Goal: Check status: Check status

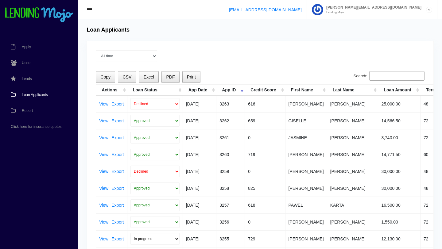
click at [31, 94] on span "Loan Applicants" at bounding box center [35, 95] width 26 height 4
click at [103, 104] on link "View" at bounding box center [103, 104] width 9 height 4
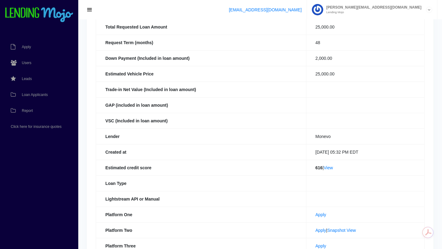
scroll to position [93, 0]
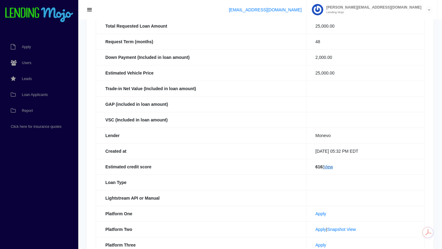
click at [327, 167] on link "View" at bounding box center [328, 167] width 9 height 5
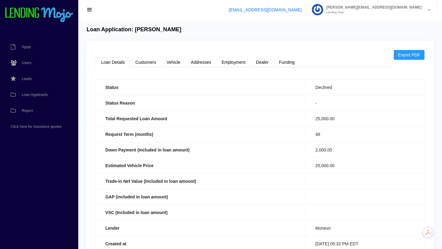
scroll to position [0, 0]
click at [176, 59] on link "Vehicle" at bounding box center [174, 63] width 24 height 10
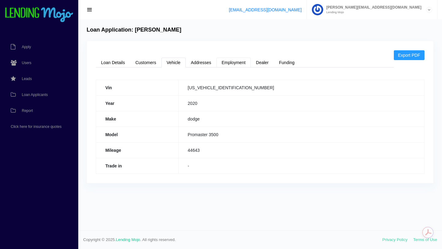
click at [236, 62] on link "Employment" at bounding box center [233, 63] width 34 height 10
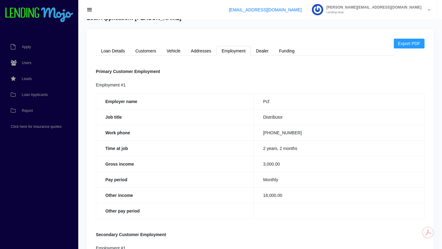
scroll to position [2, 0]
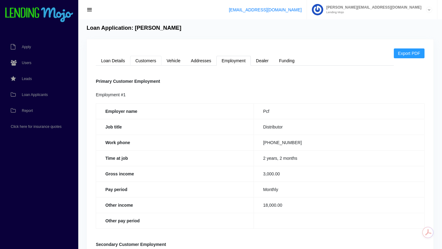
click at [144, 59] on link "Customers" at bounding box center [145, 61] width 31 height 10
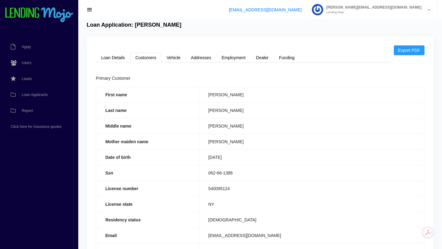
scroll to position [0, 0]
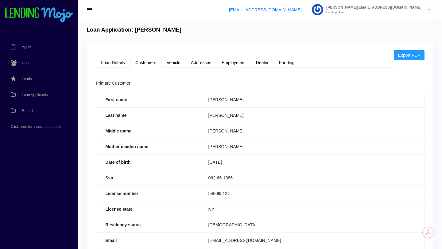
click at [200, 62] on link "Addresses" at bounding box center [201, 63] width 31 height 10
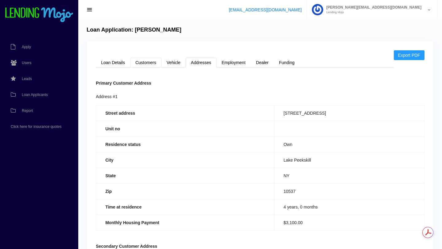
click at [149, 61] on link "Customers" at bounding box center [145, 63] width 31 height 10
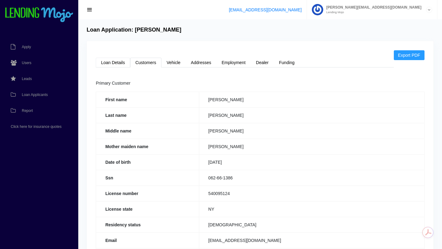
click at [115, 62] on link "Loan Details" at bounding box center [113, 63] width 34 height 10
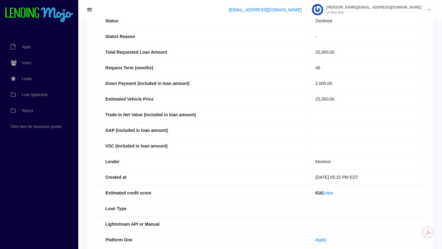
scroll to position [81, 0]
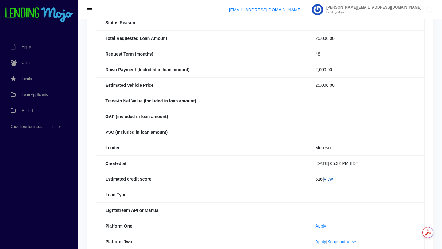
click at [326, 181] on link "View" at bounding box center [328, 179] width 9 height 5
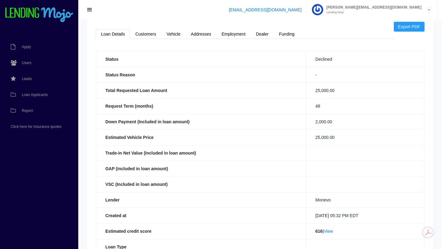
scroll to position [30, 0]
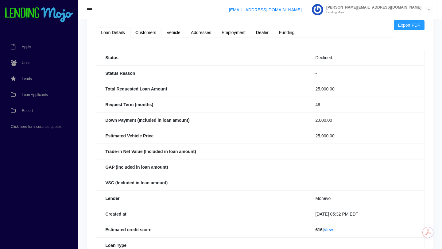
click at [145, 36] on link "Customers" at bounding box center [145, 33] width 31 height 10
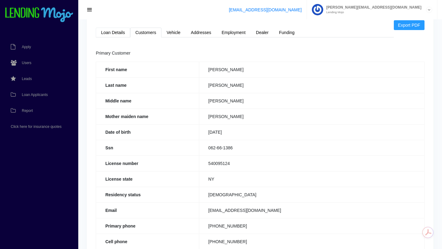
click at [116, 33] on link "Loan Details" at bounding box center [113, 33] width 34 height 10
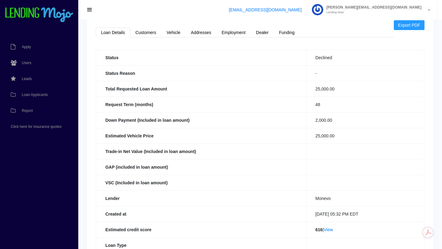
click at [112, 33] on link "Loan Details" at bounding box center [113, 33] width 34 height 10
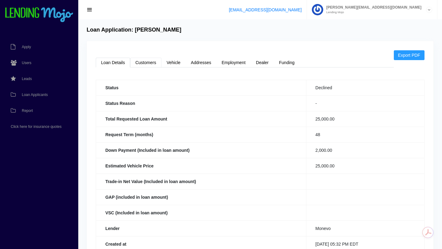
click at [149, 64] on link "Customers" at bounding box center [145, 63] width 31 height 10
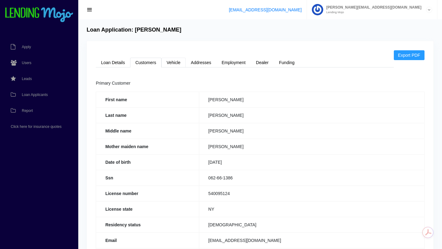
click at [174, 61] on link "Vehicle" at bounding box center [174, 63] width 24 height 10
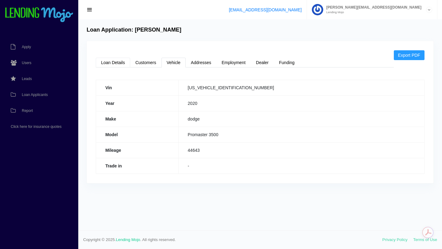
click at [115, 64] on link "Loan Details" at bounding box center [113, 63] width 34 height 10
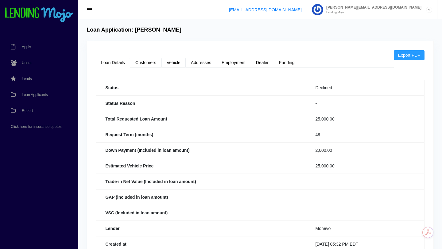
click at [172, 60] on link "Vehicle" at bounding box center [174, 63] width 24 height 10
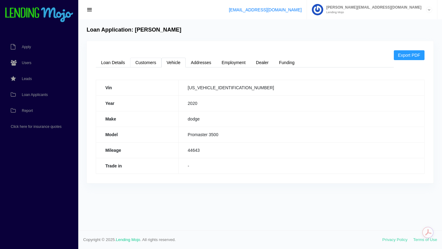
click at [146, 65] on link "Customers" at bounding box center [145, 63] width 31 height 10
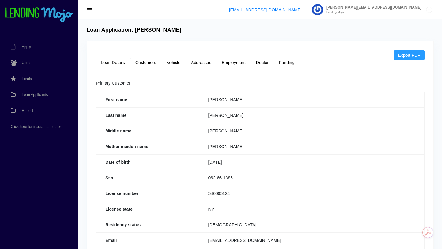
click at [113, 63] on link "Loan Details" at bounding box center [113, 63] width 34 height 10
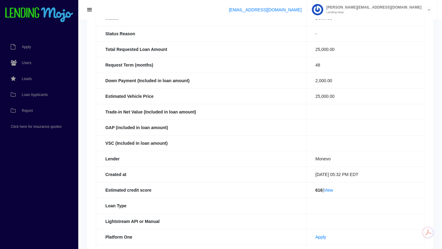
scroll to position [73, 0]
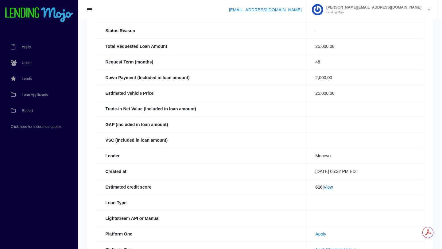
click at [328, 189] on link "View" at bounding box center [328, 187] width 9 height 5
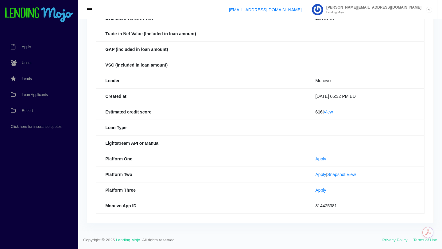
scroll to position [0, 0]
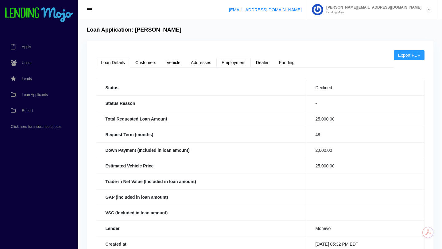
click at [229, 63] on link "Employment" at bounding box center [233, 63] width 34 height 10
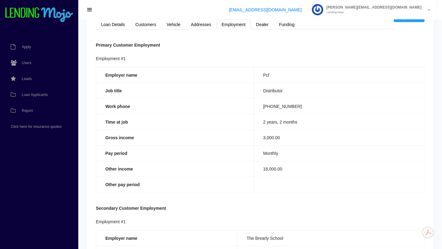
scroll to position [37, 0]
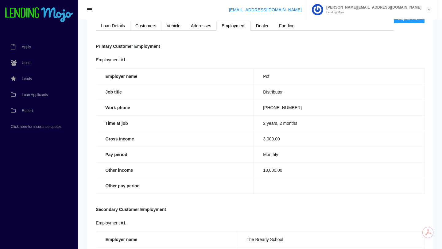
click at [148, 25] on link "Customers" at bounding box center [145, 26] width 31 height 10
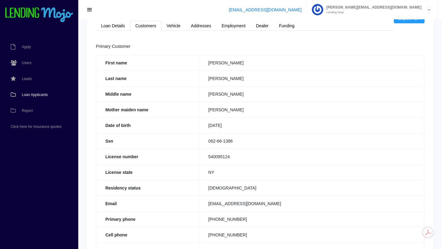
click at [42, 95] on span "Loan Applicants" at bounding box center [35, 95] width 26 height 4
